Goal: Understand process/instructions: Learn about a topic

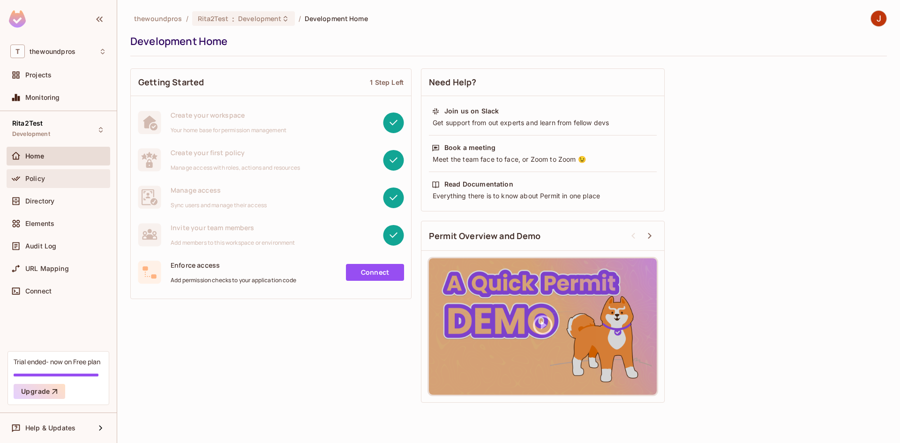
click at [29, 175] on span "Policy" at bounding box center [35, 179] width 20 height 8
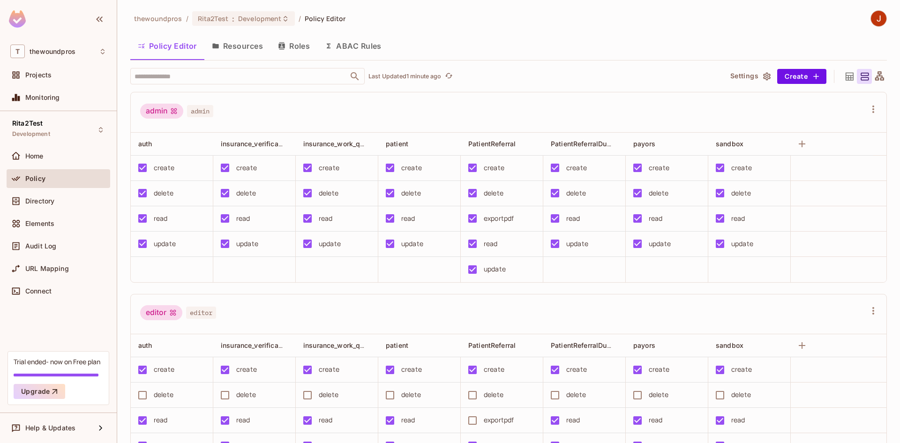
click at [241, 52] on button "Resources" at bounding box center [237, 45] width 66 height 23
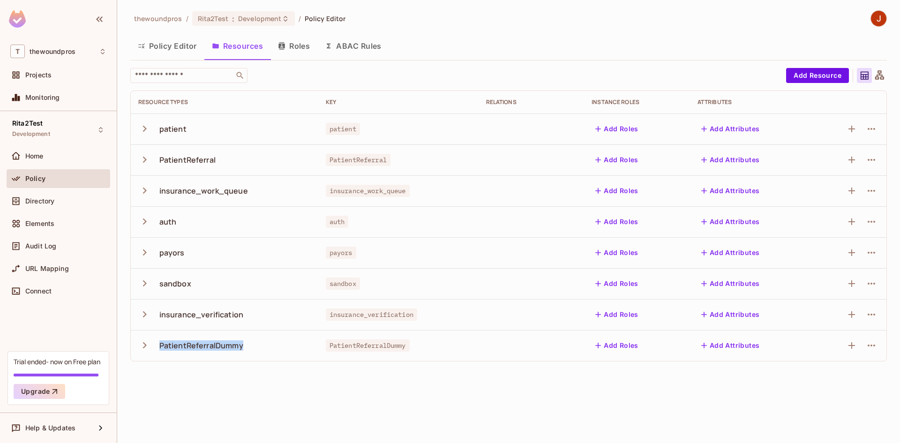
drag, startPoint x: 251, startPoint y: 344, endPoint x: 154, endPoint y: 347, distance: 97.1
click at [154, 347] on div "PatientReferralDummy" at bounding box center [224, 346] width 173 height 20
click at [243, 346] on div "PatientReferralDummy" at bounding box center [224, 346] width 173 height 20
drag, startPoint x: 243, startPoint y: 346, endPoint x: 140, endPoint y: 343, distance: 103.2
click at [140, 343] on div "PatientReferralDummy" at bounding box center [224, 346] width 173 height 20
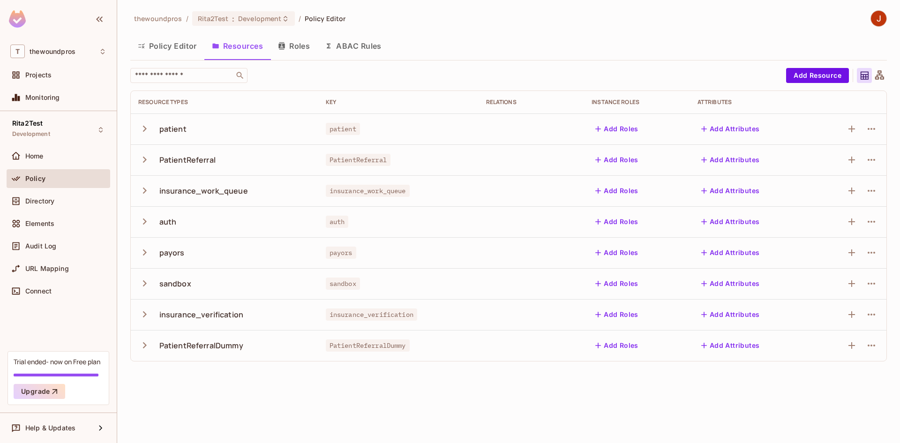
click at [227, 124] on div "patient" at bounding box center [224, 129] width 173 height 20
click at [195, 48] on button "Policy Editor" at bounding box center [167, 45] width 74 height 23
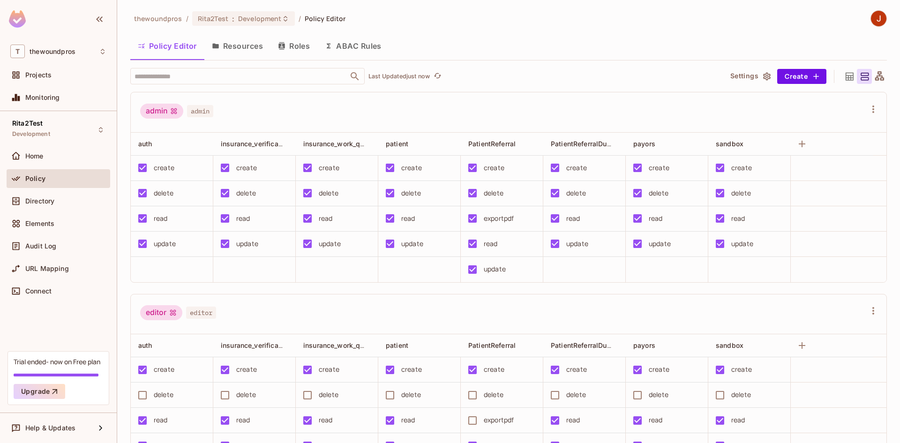
click at [296, 47] on button "Roles" at bounding box center [294, 45] width 47 height 23
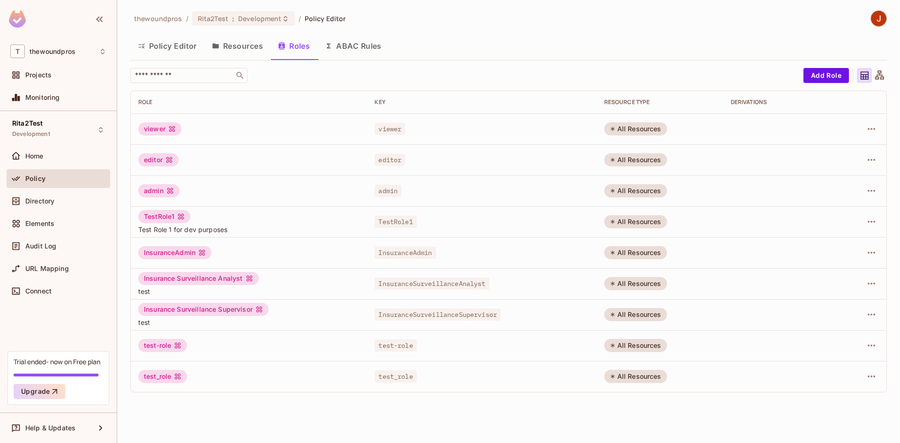
click at [275, 182] on td "admin" at bounding box center [249, 190] width 236 height 31
click at [176, 52] on button "Policy Editor" at bounding box center [167, 45] width 74 height 23
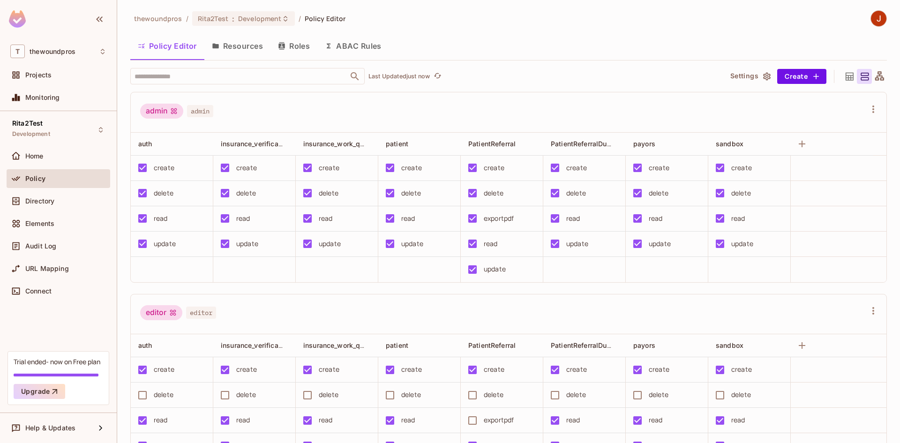
click at [244, 55] on button "Resources" at bounding box center [237, 45] width 66 height 23
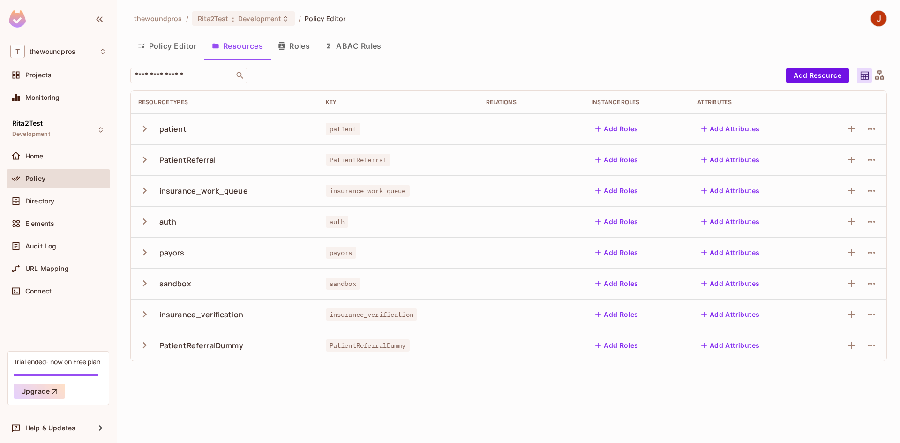
click at [142, 129] on icon "button" at bounding box center [144, 128] width 13 height 13
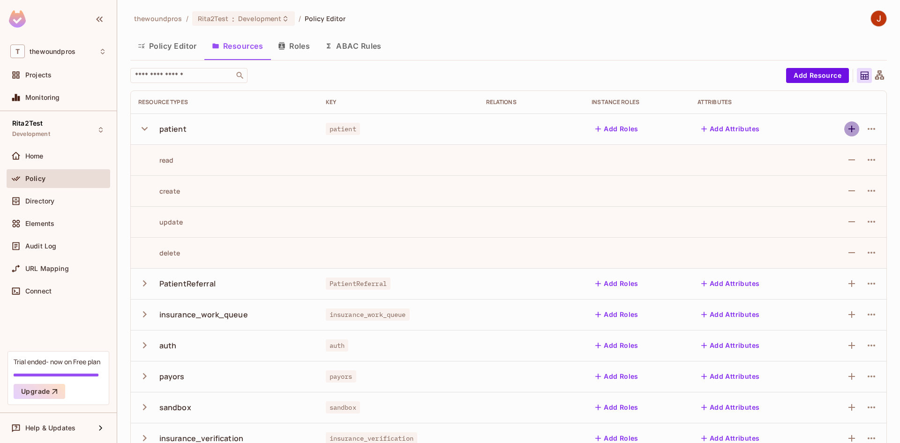
click at [846, 129] on icon "button" at bounding box center [851, 128] width 11 height 11
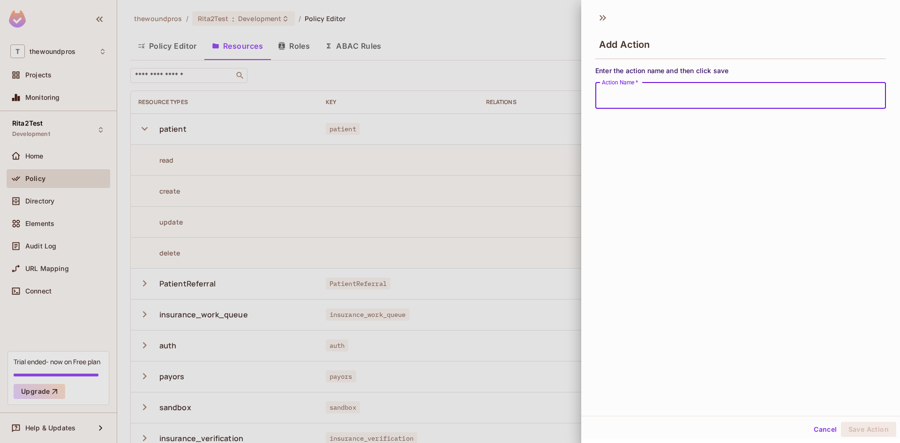
drag, startPoint x: 740, startPoint y: 86, endPoint x: 694, endPoint y: 103, distance: 49.4
click at [694, 103] on input "Action Name   *" at bounding box center [741, 96] width 291 height 26
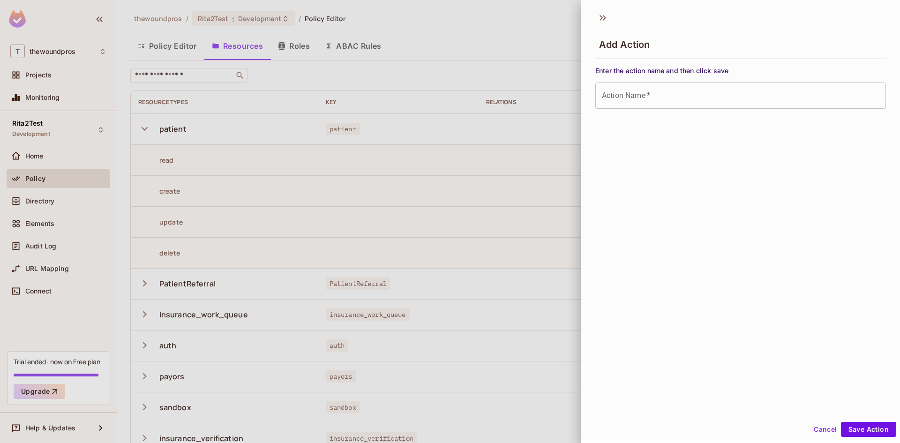
click at [408, 88] on div at bounding box center [450, 221] width 900 height 443
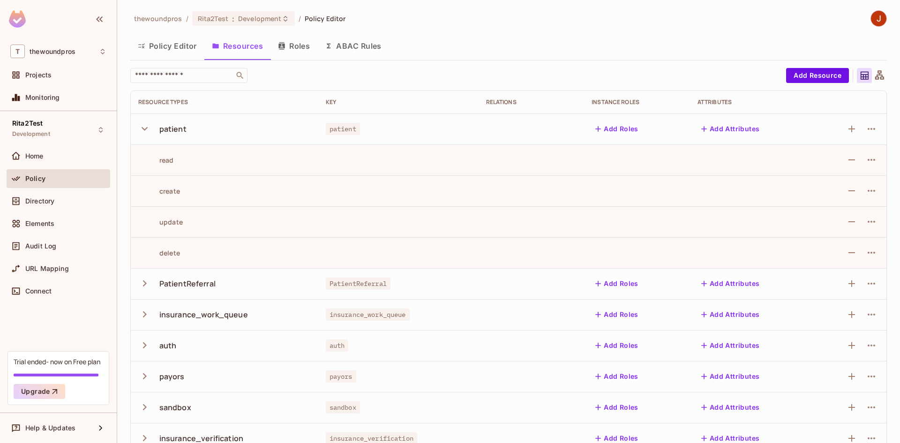
click at [182, 54] on button "Policy Editor" at bounding box center [167, 45] width 74 height 23
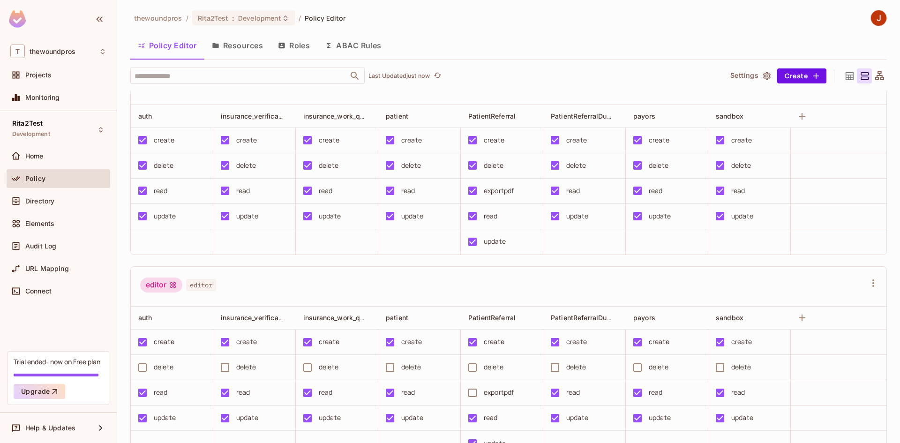
scroll to position [14, 0]
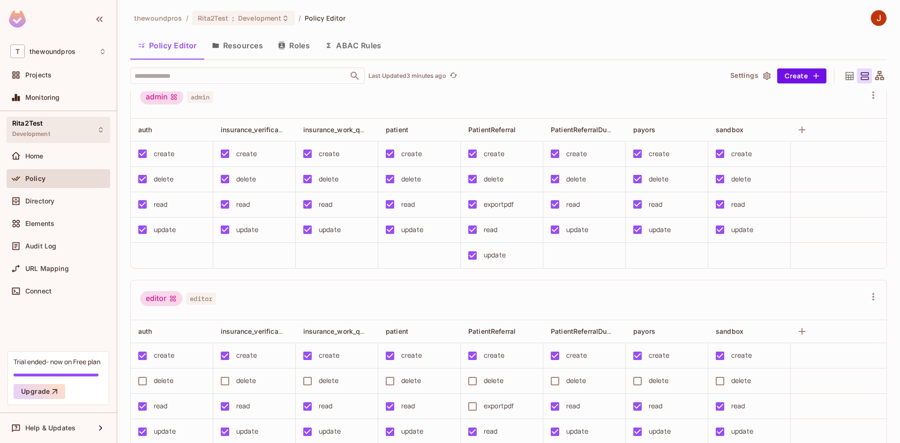
click at [45, 131] on span "Development" at bounding box center [31, 134] width 38 height 8
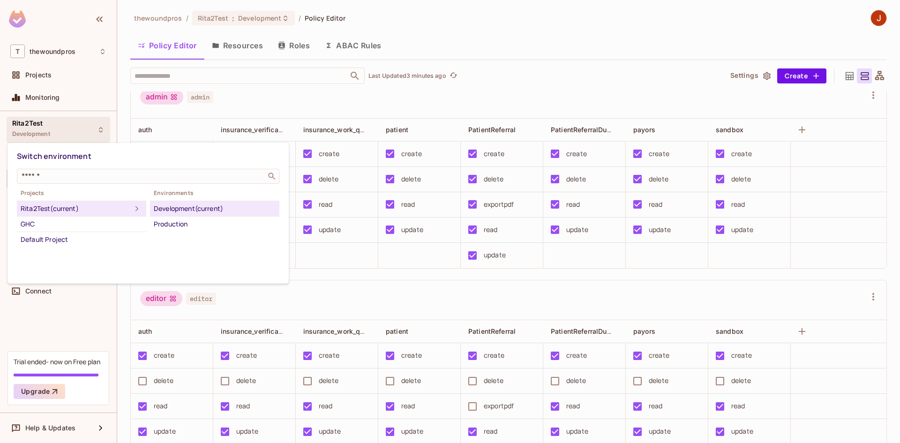
click at [464, 39] on div at bounding box center [450, 221] width 900 height 443
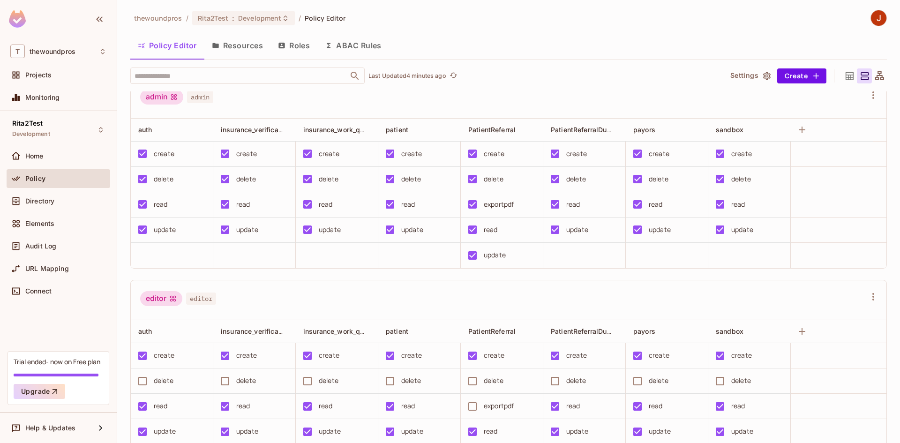
click at [246, 54] on button "Resources" at bounding box center [237, 45] width 66 height 23
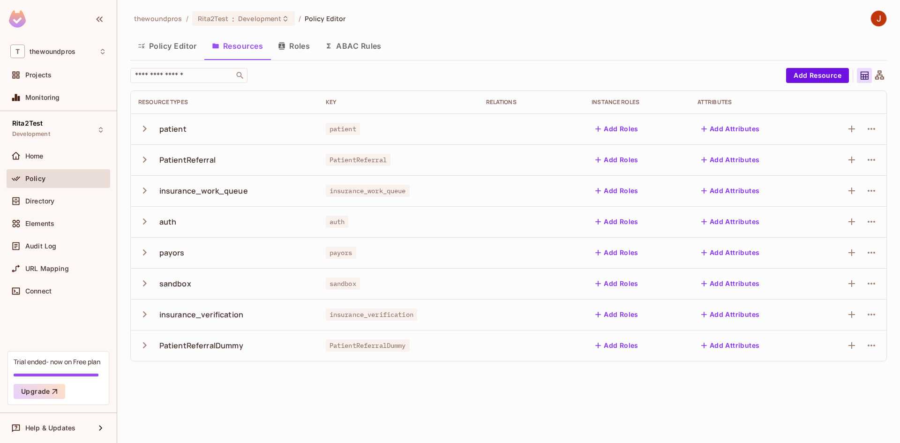
click at [291, 50] on button "Roles" at bounding box center [294, 45] width 47 height 23
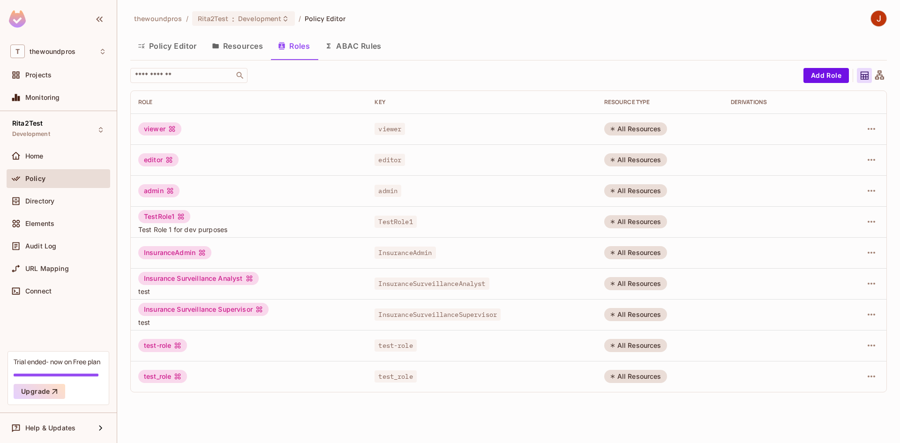
click at [248, 46] on button "Resources" at bounding box center [237, 45] width 66 height 23
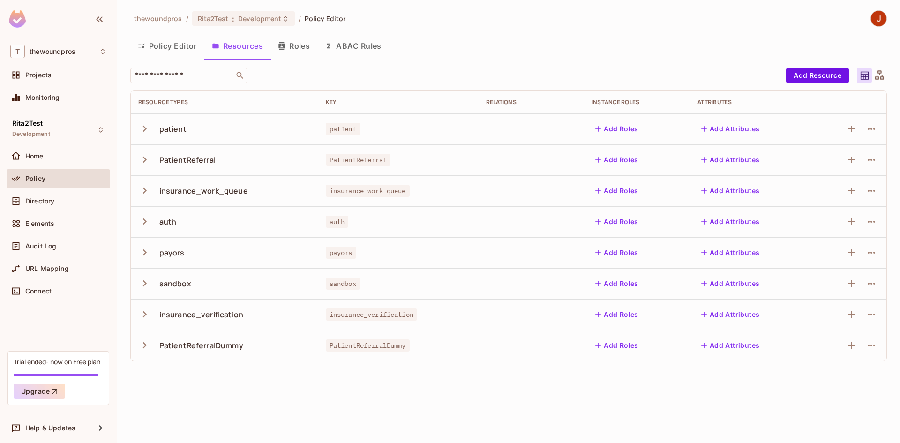
click at [187, 47] on button "Policy Editor" at bounding box center [167, 45] width 74 height 23
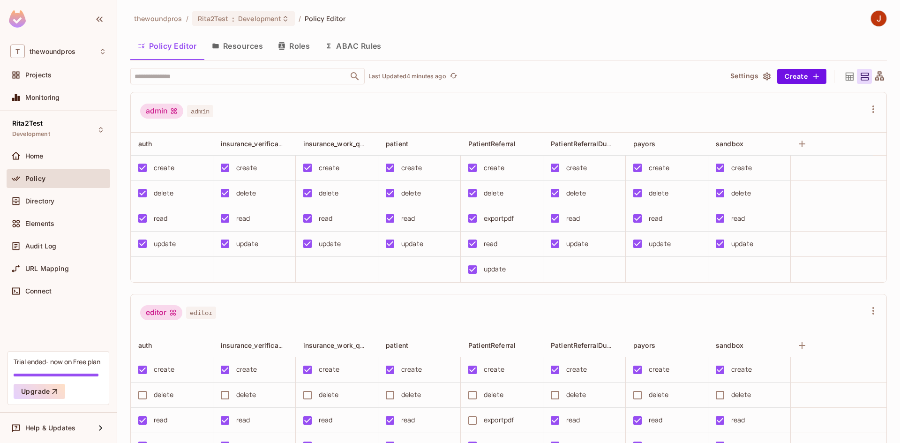
click at [888, 143] on div "thewoundpros / Rita2Test : Development / Policy Editor Policy Editor Resources …" at bounding box center [508, 221] width 783 height 443
click at [624, 263] on td at bounding box center [585, 269] width 83 height 25
